Goal: Contribute content

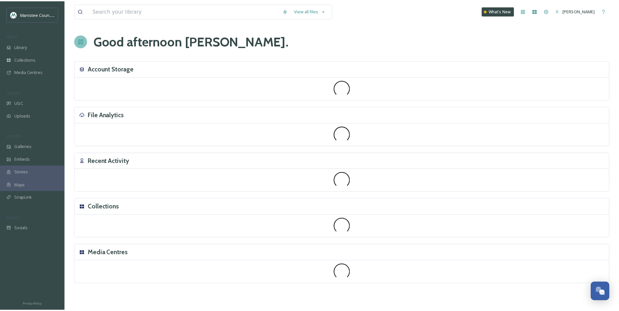
scroll to position [1955, 0]
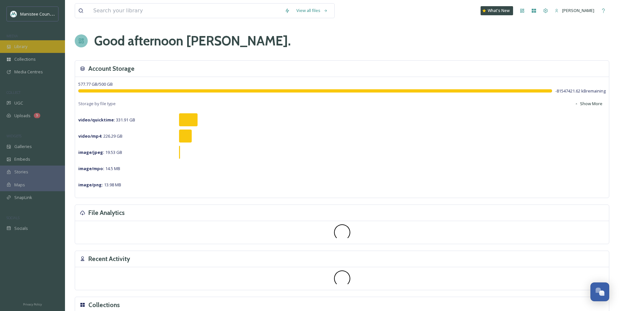
click at [27, 47] on span "Library" at bounding box center [20, 47] width 13 height 6
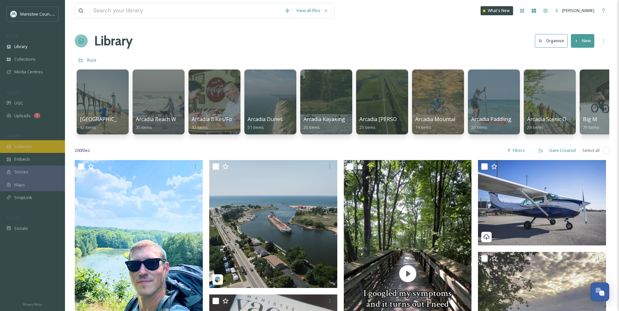
click at [42, 143] on div "Galleries" at bounding box center [32, 146] width 65 height 13
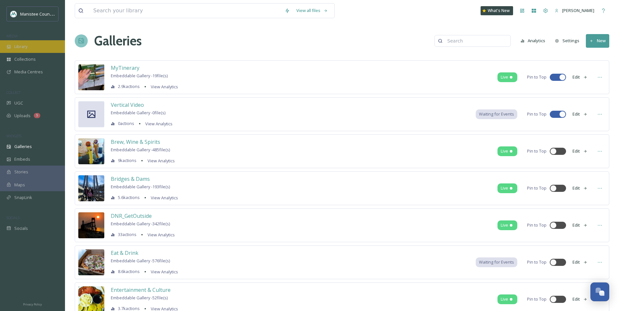
click at [17, 46] on span "Library" at bounding box center [20, 47] width 13 height 6
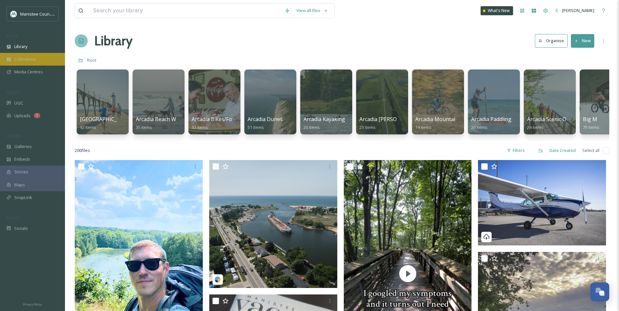
click at [25, 63] on div "Collections" at bounding box center [32, 59] width 65 height 13
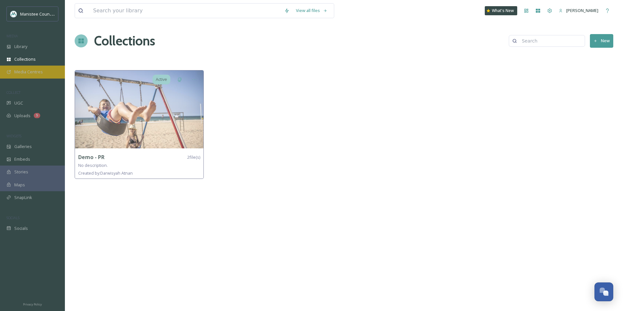
click at [22, 70] on span "Media Centres" at bounding box center [28, 72] width 29 height 6
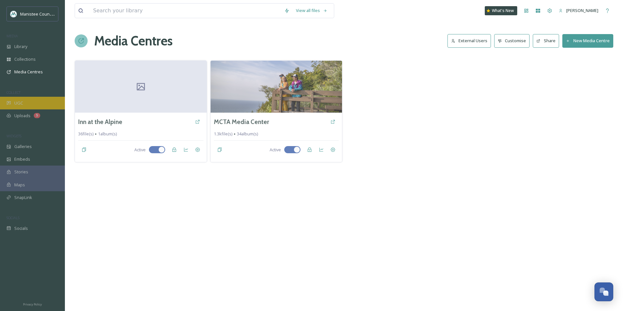
click at [27, 102] on div "UGC" at bounding box center [32, 103] width 65 height 13
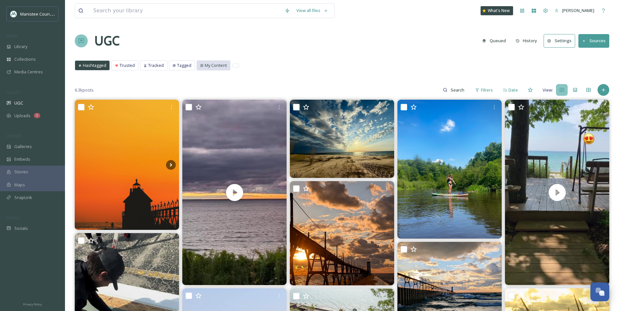
click at [212, 64] on span "My Content" at bounding box center [216, 65] width 22 height 6
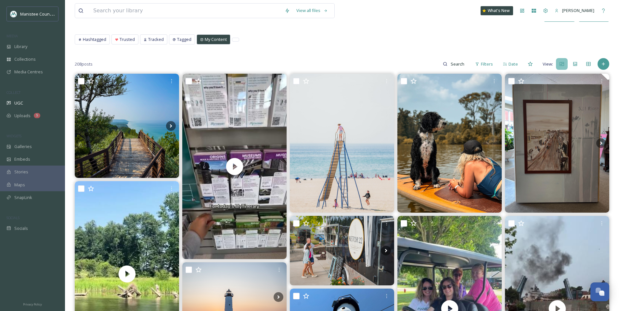
scroll to position [25, 0]
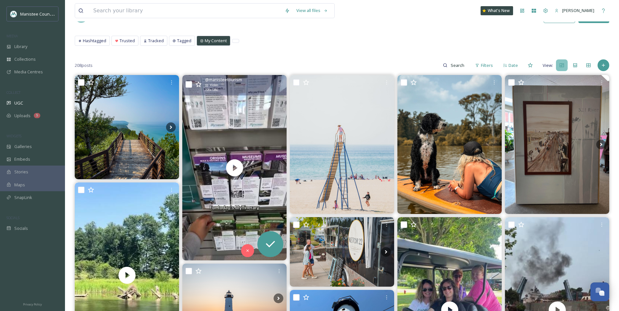
click at [190, 84] on input "checkbox" at bounding box center [188, 84] width 6 height 6
checkbox input "true"
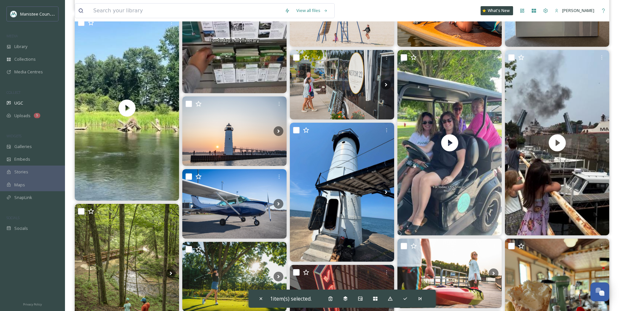
scroll to position [156, 0]
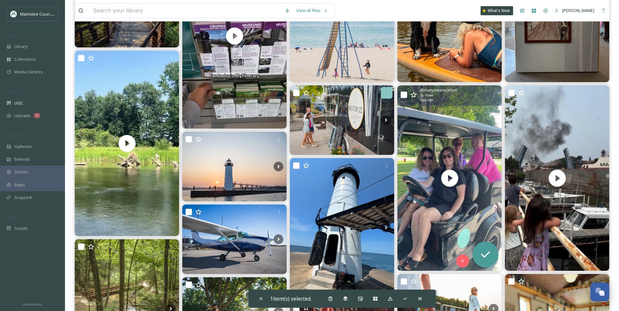
drag, startPoint x: 402, startPoint y: 94, endPoint x: 392, endPoint y: 94, distance: 10.8
click at [402, 94] on input "checkbox" at bounding box center [403, 95] width 6 height 6
checkbox input "true"
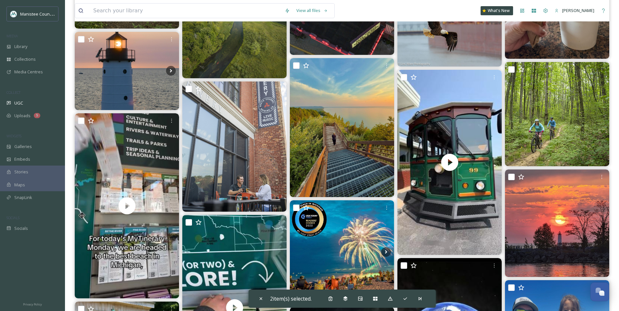
scroll to position [530, 0]
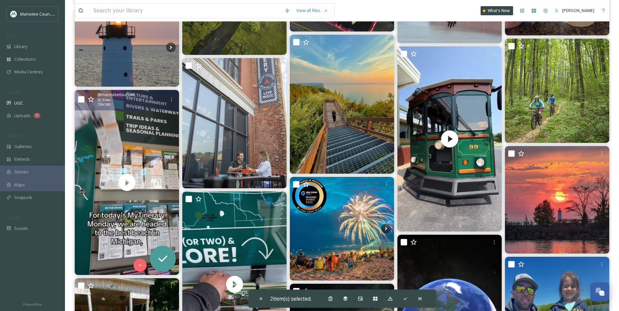
click at [84, 97] on div "@ manisteetourism Video 720 x 1280" at bounding box center [127, 100] width 104 height 20
click at [82, 99] on input "checkbox" at bounding box center [81, 99] width 6 height 6
checkbox input "true"
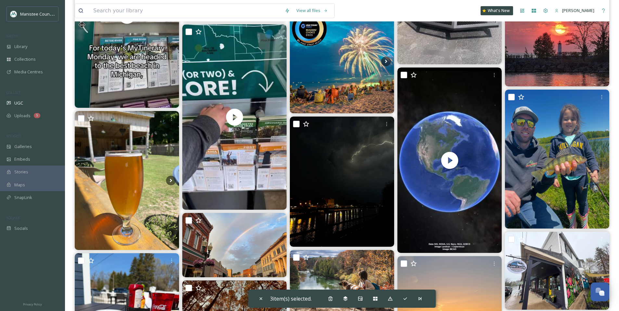
scroll to position [694, 0]
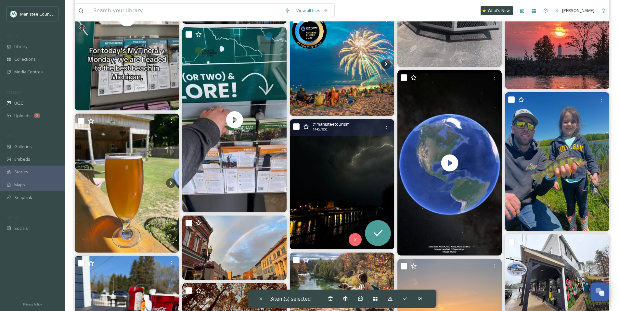
drag, startPoint x: 276, startPoint y: 162, endPoint x: 289, endPoint y: 162, distance: 12.7
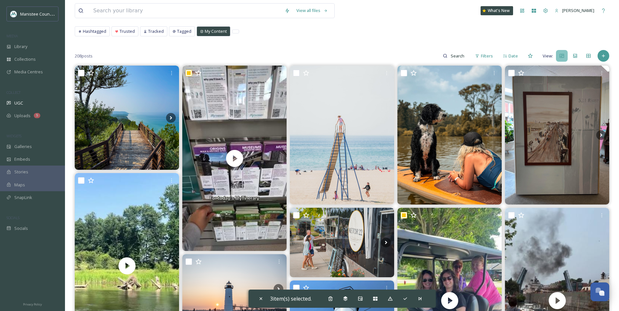
scroll to position [11, 0]
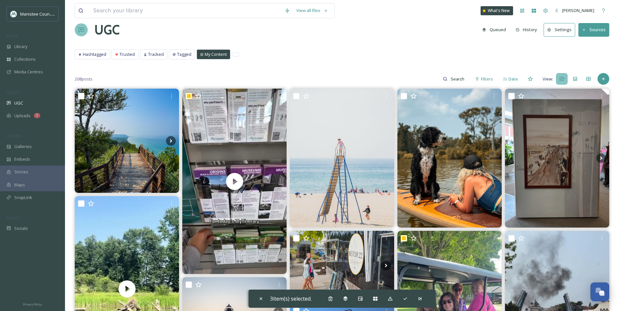
click at [210, 53] on span "My Content" at bounding box center [216, 54] width 22 height 6
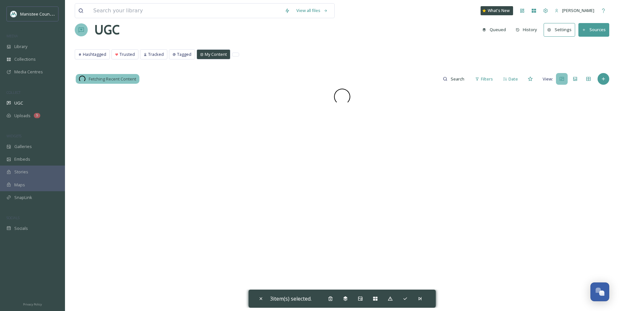
scroll to position [0, 0]
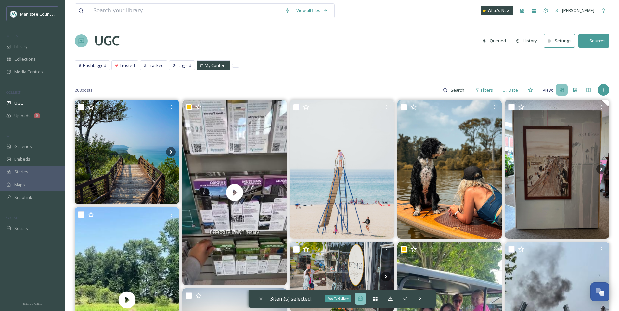
click at [362, 299] on icon at bounding box center [360, 298] width 4 height 4
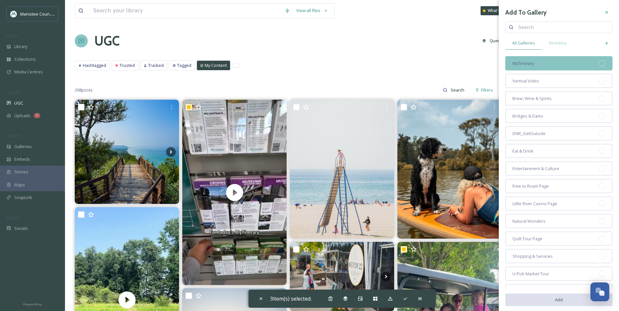
click at [535, 66] on div "MyTinerary" at bounding box center [558, 63] width 107 height 14
click at [560, 303] on button "Add" at bounding box center [558, 299] width 107 height 13
